Goal: Task Accomplishment & Management: Manage account settings

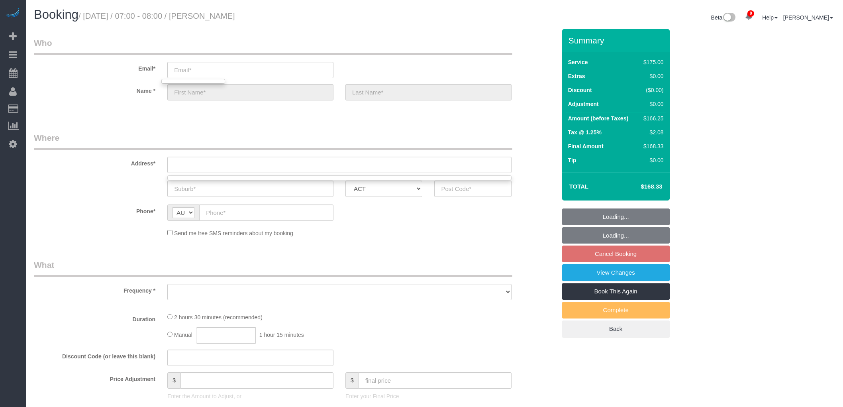
select select "150"
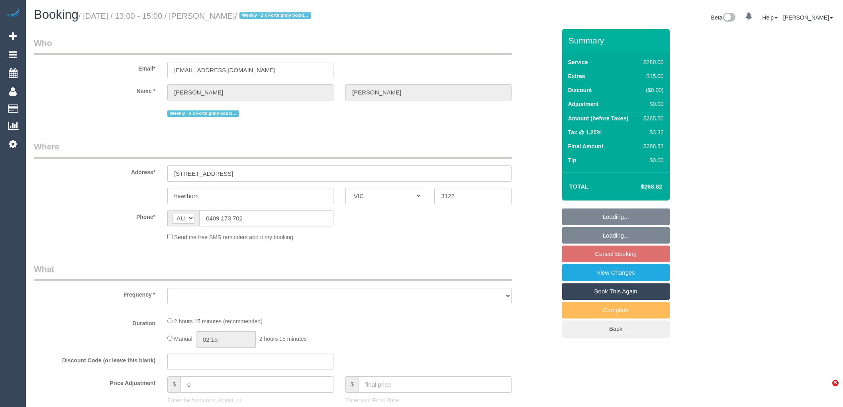
select select "VIC"
select select "object:541"
select select "2"
select select "number:27"
select select "number:14"
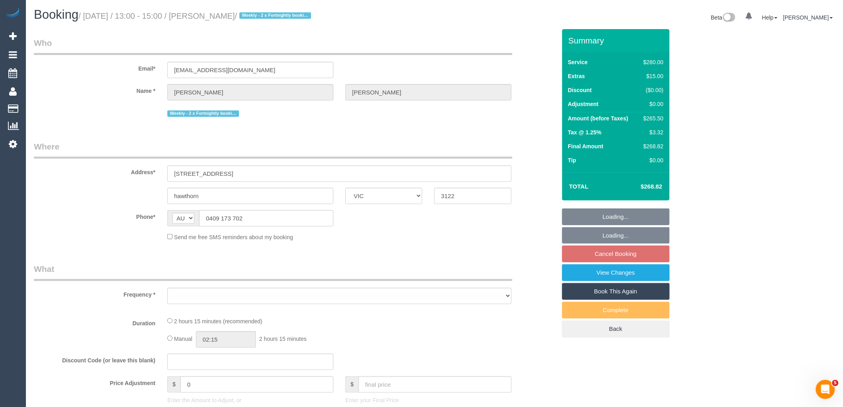
select select "number:19"
select select "number:22"
select select "number:35"
select select "number:11"
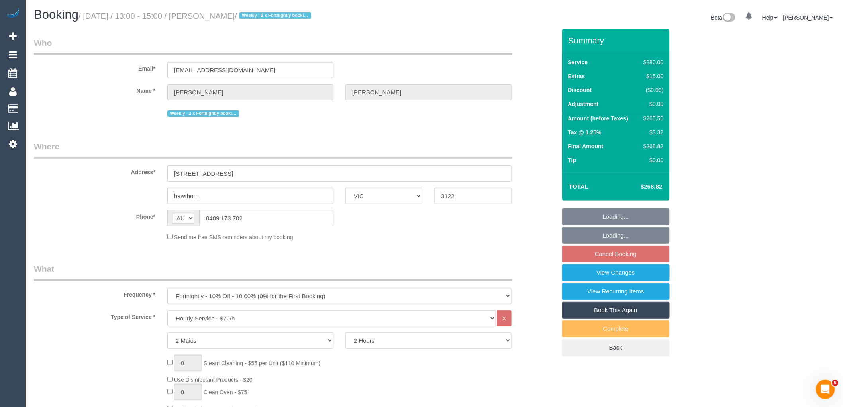
select select "string:stripe-pm_1NkeKZ2GScqysDRVf1GuqPXX"
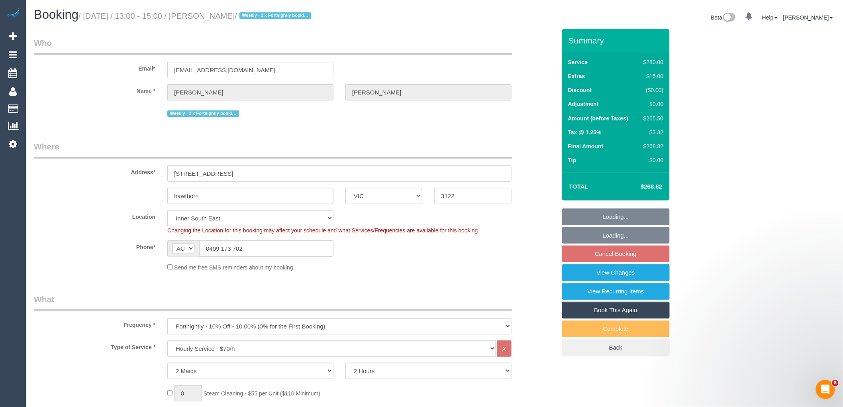
select select "object:1535"
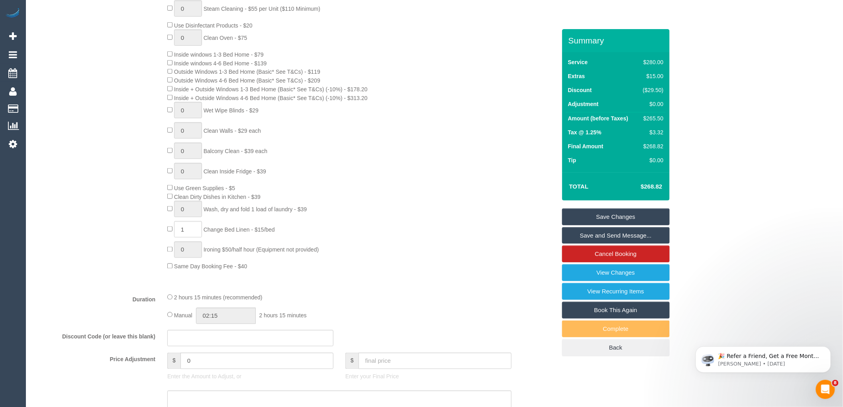
scroll to position [354, 0]
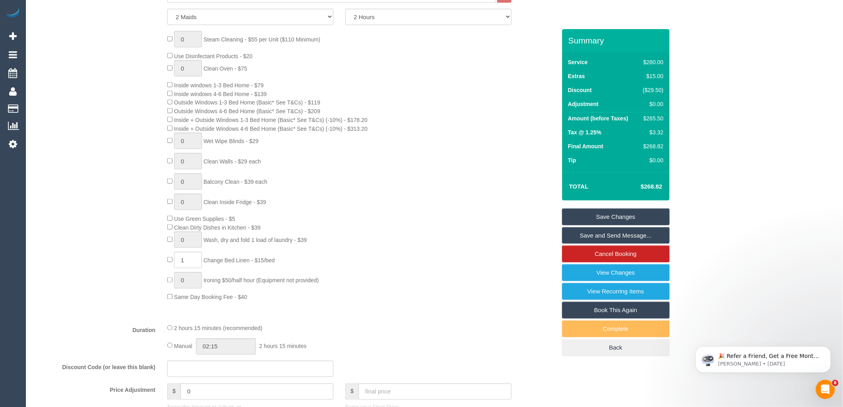
click at [463, 105] on div "0 Steam Cleaning - $55 per Unit ($110 Minimum) Use Disinfectant Products - $20 …" at bounding box center [361, 166] width 400 height 270
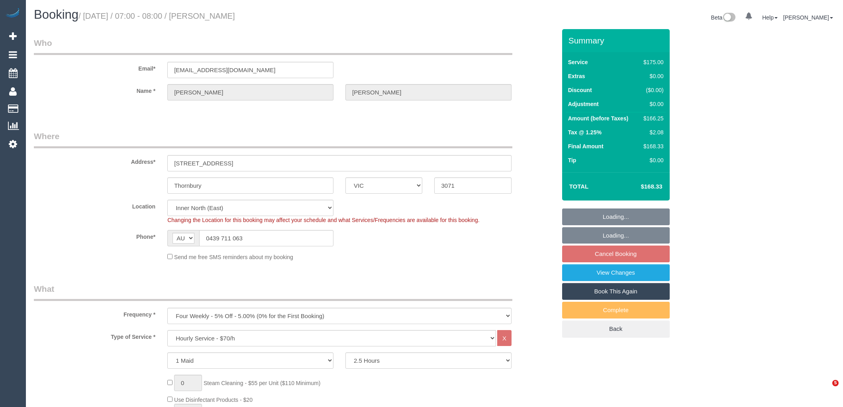
select select "VIC"
select select "150"
select select "number:28"
select select "number:14"
select select "number:19"
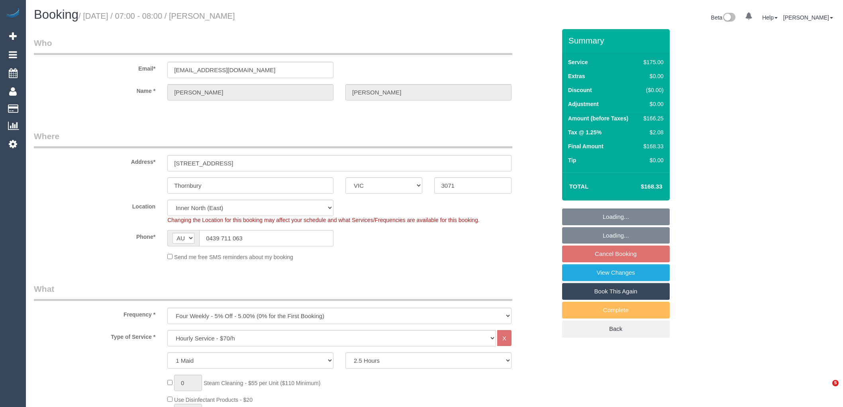
select select "number:34"
select select "number:13"
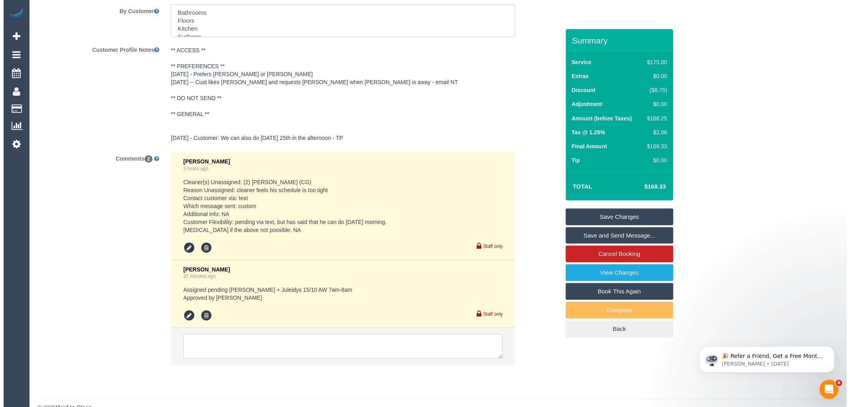
scroll to position [1453, 0]
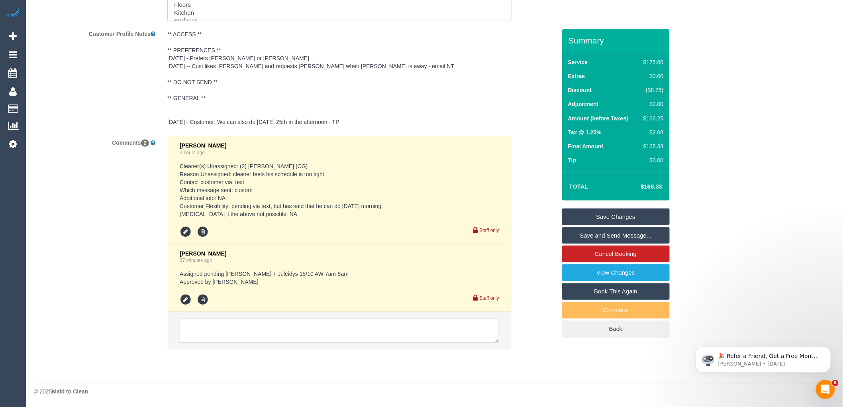
drag, startPoint x: 847, startPoint y: 53, endPoint x: 152, endPoint y: 28, distance: 695.0
click at [182, 300] on icon at bounding box center [186, 300] width 12 height 12
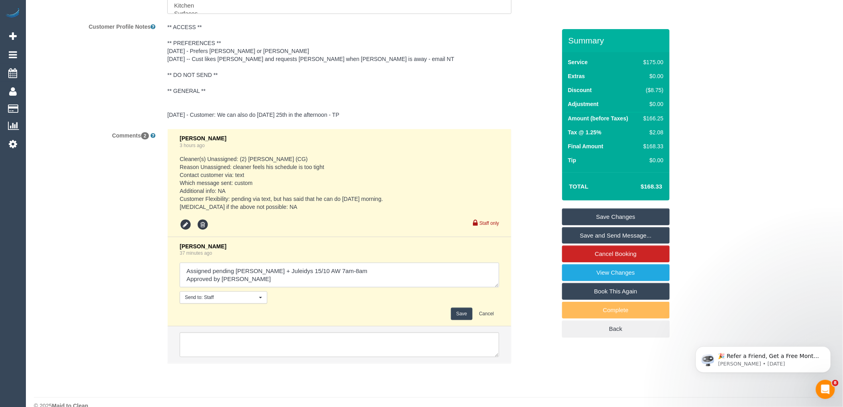
click at [347, 280] on textarea at bounding box center [340, 275] width 320 height 25
type textarea "Assigned pending Cris + Juleidys 15/10 AW 7am-8am - cust confirmed via text App…"
click at [461, 316] on button "Save" at bounding box center [461, 314] width 21 height 12
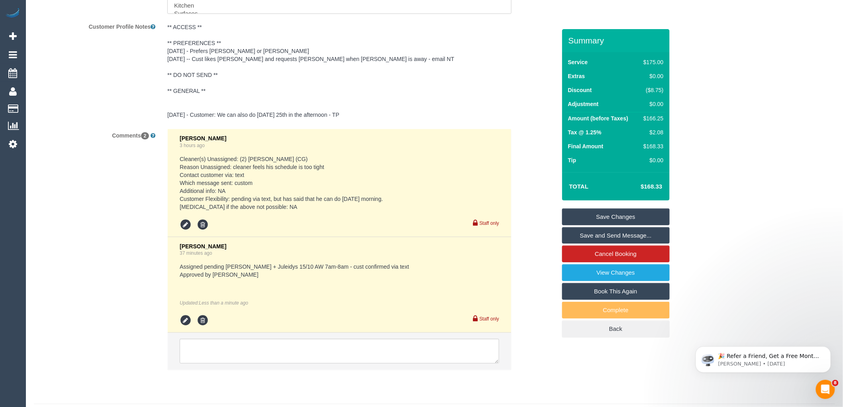
click at [591, 235] on link "Save and Send Message..." at bounding box center [616, 235] width 108 height 17
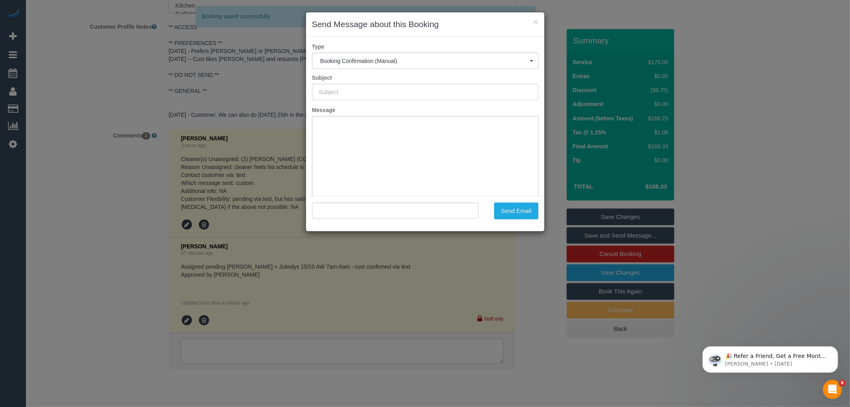
scroll to position [0, 0]
type input "Booking Confirmed"
type input ""Sam Trevaskis" <samtrevaskis@gmail.com>"
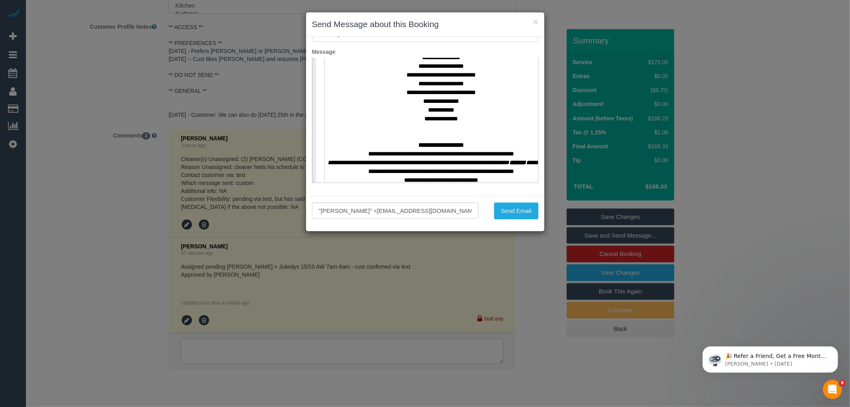
scroll to position [310, 0]
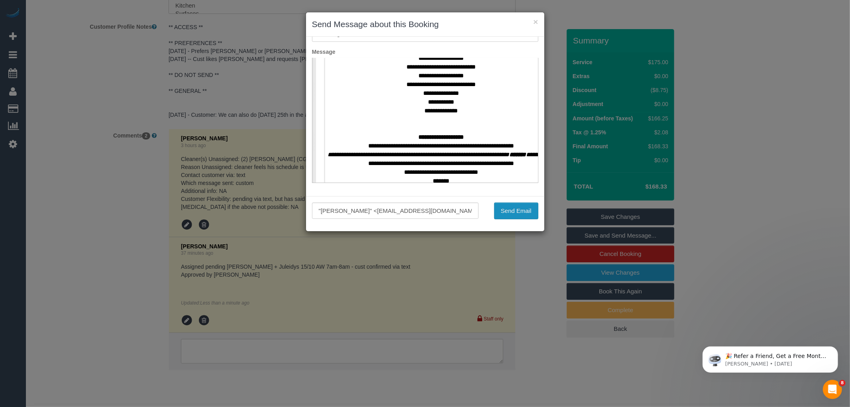
click at [500, 209] on button "Send Email" at bounding box center [516, 210] width 44 height 17
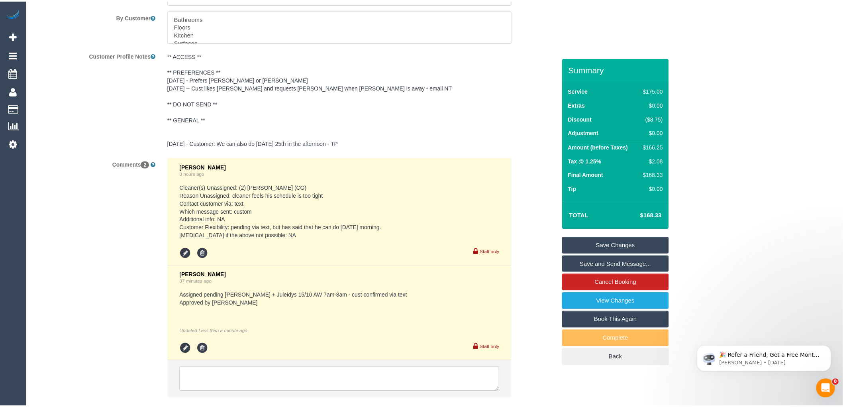
scroll to position [1482, 0]
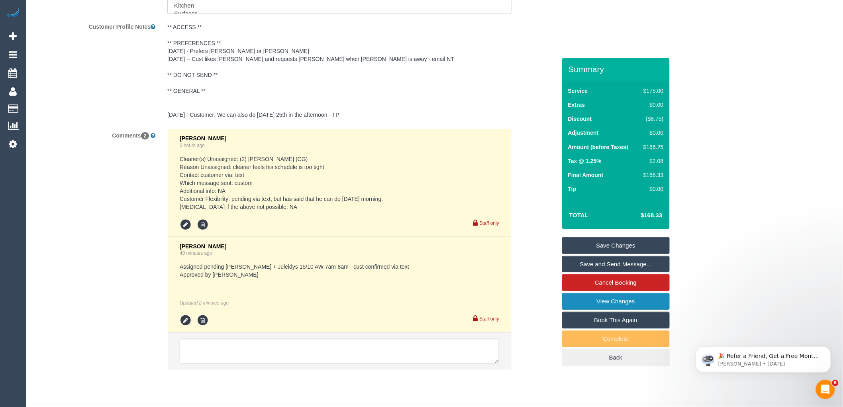
click at [606, 299] on link "View Changes" at bounding box center [616, 301] width 108 height 17
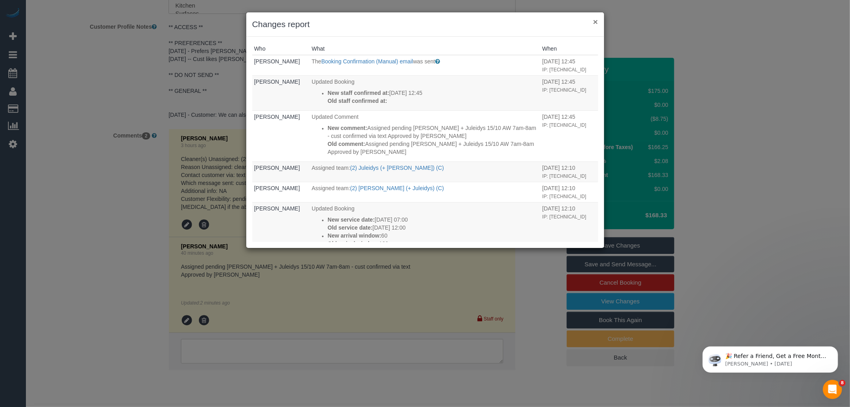
click at [597, 21] on button "×" at bounding box center [595, 22] width 5 height 8
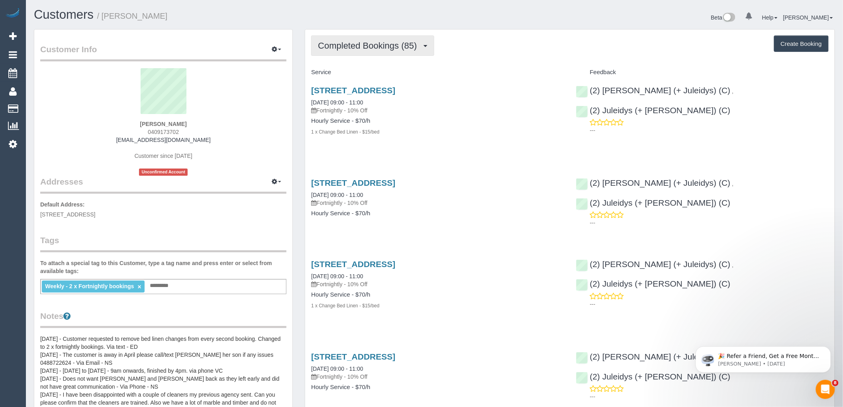
click at [353, 45] on span "Completed Bookings (85)" at bounding box center [369, 46] width 103 height 10
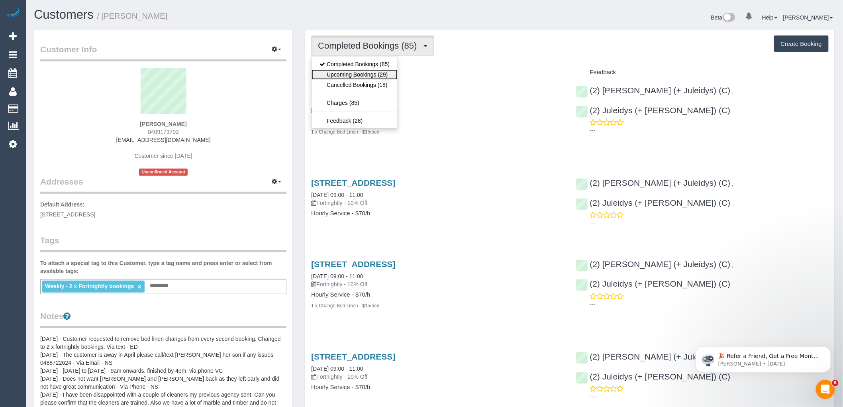
click at [354, 75] on link "Upcoming Bookings (29)" at bounding box center [355, 74] width 86 height 10
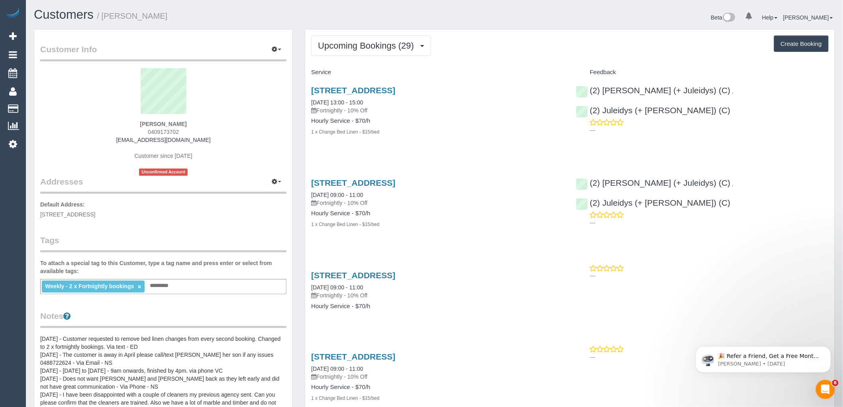
click at [735, 41] on div "Upcoming Bookings (29) Completed Bookings (85) Upcoming Bookings (29) Cancelled…" at bounding box center [570, 45] width 518 height 20
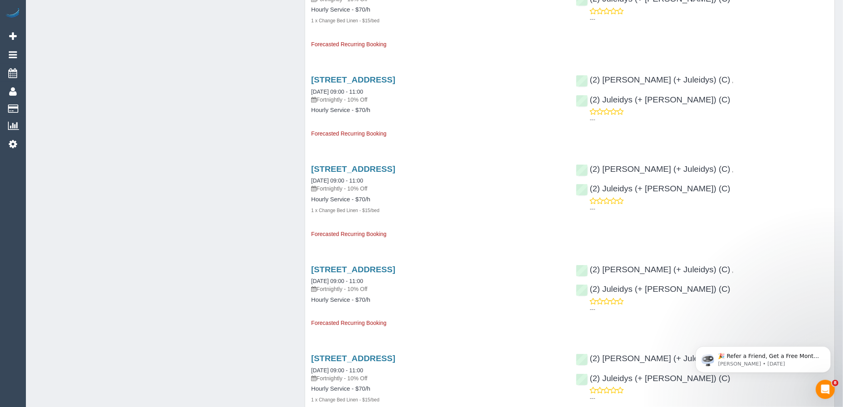
scroll to position [2175, 0]
